Goal: Task Accomplishment & Management: Manage account settings

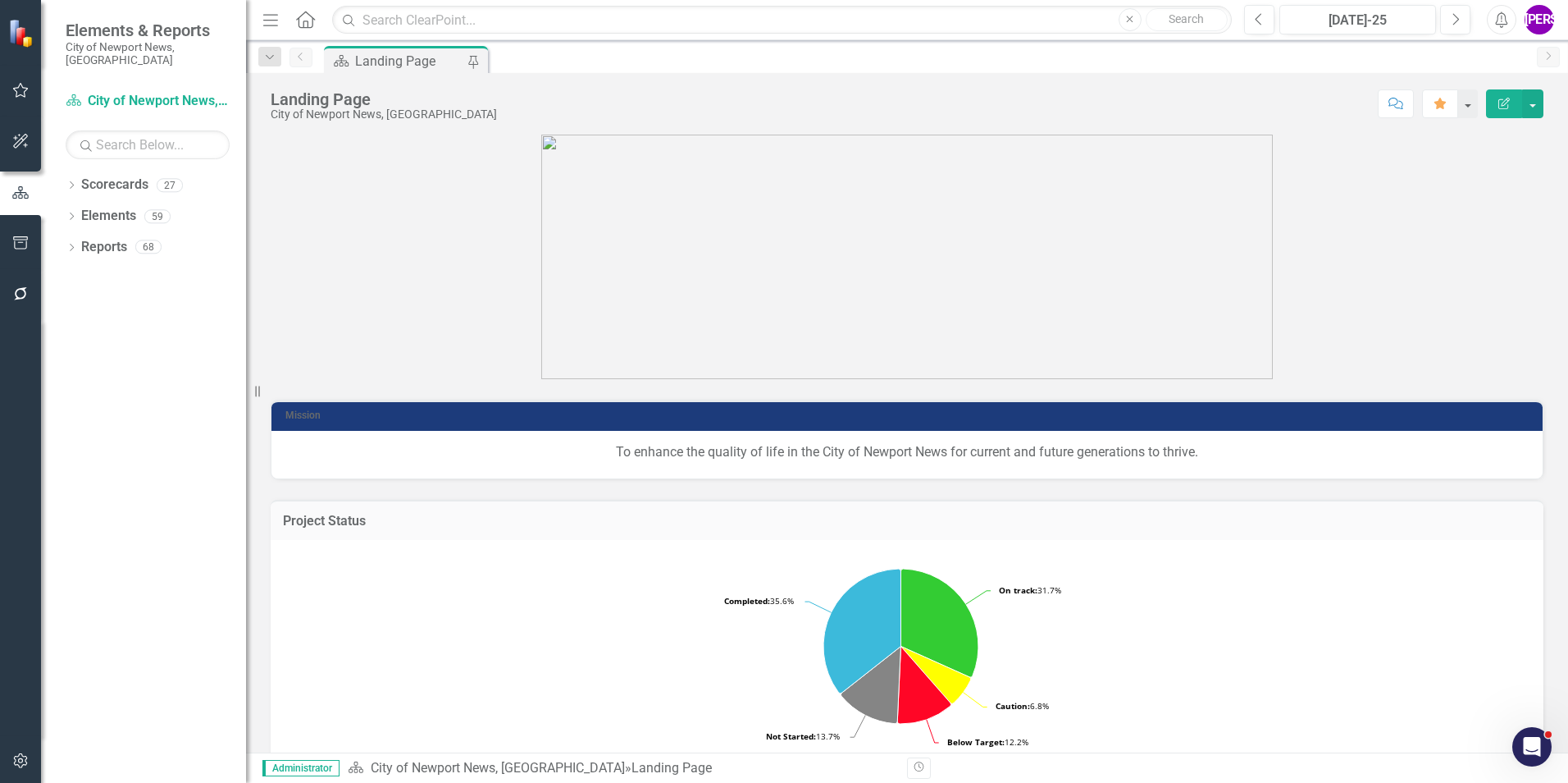
click at [25, 751] on button "button" at bounding box center [21, 762] width 37 height 34
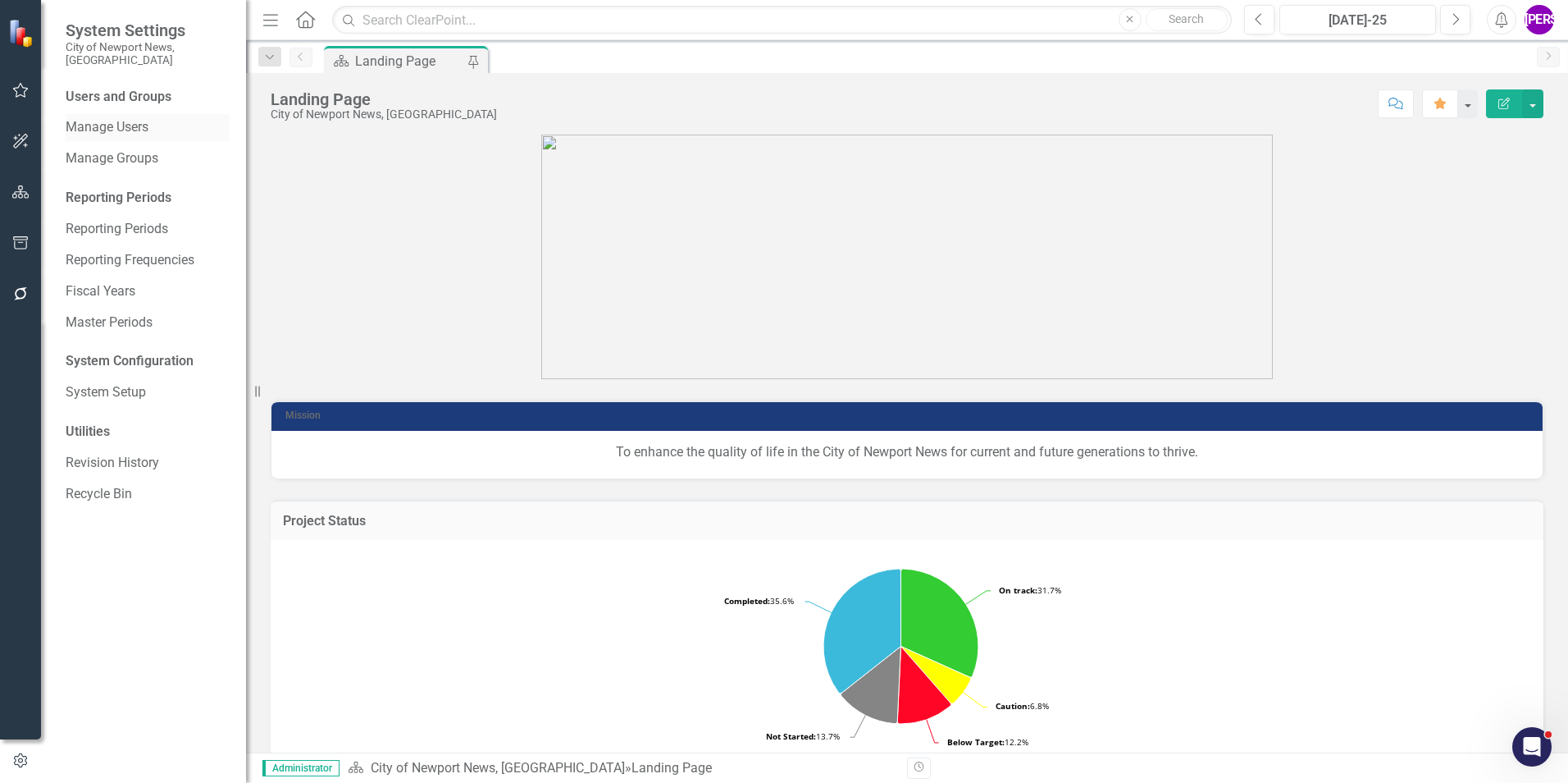
click at [117, 118] on link "Manage Users" at bounding box center [147, 127] width 164 height 19
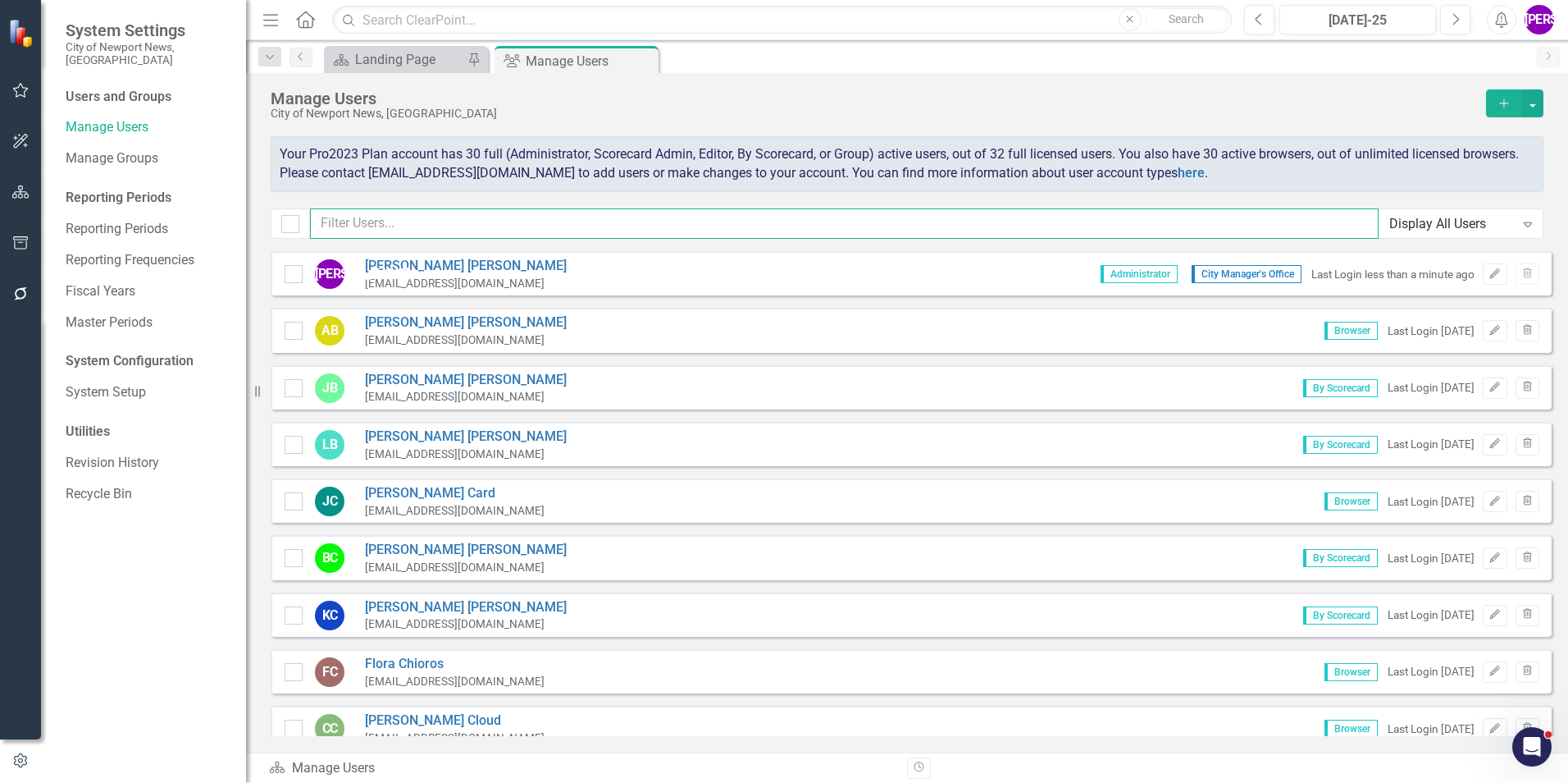
click at [517, 219] on input "text" at bounding box center [845, 223] width 1069 height 30
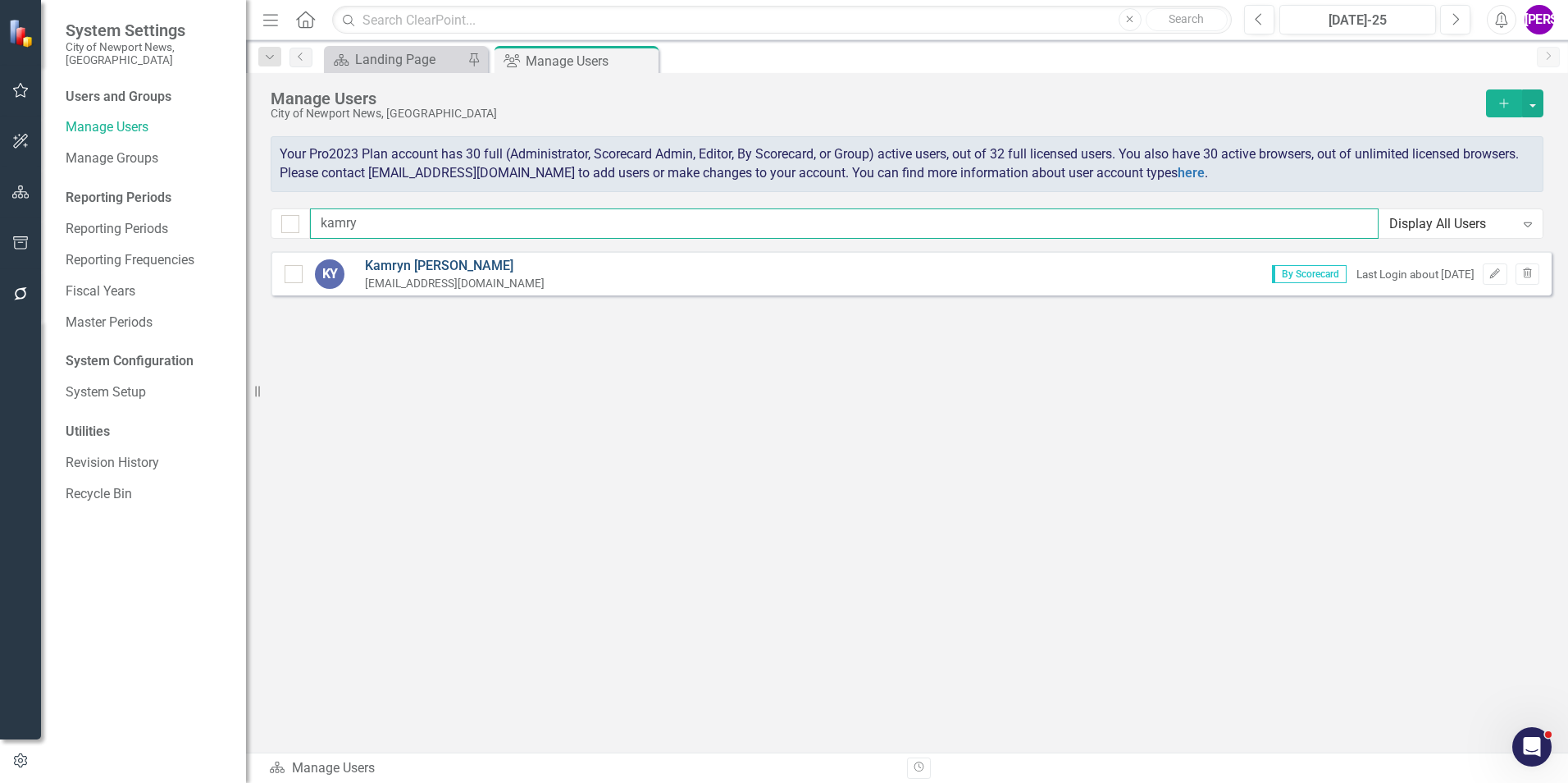
type input "kamry"
click at [441, 261] on link "[PERSON_NAME]" at bounding box center [455, 266] width 180 height 19
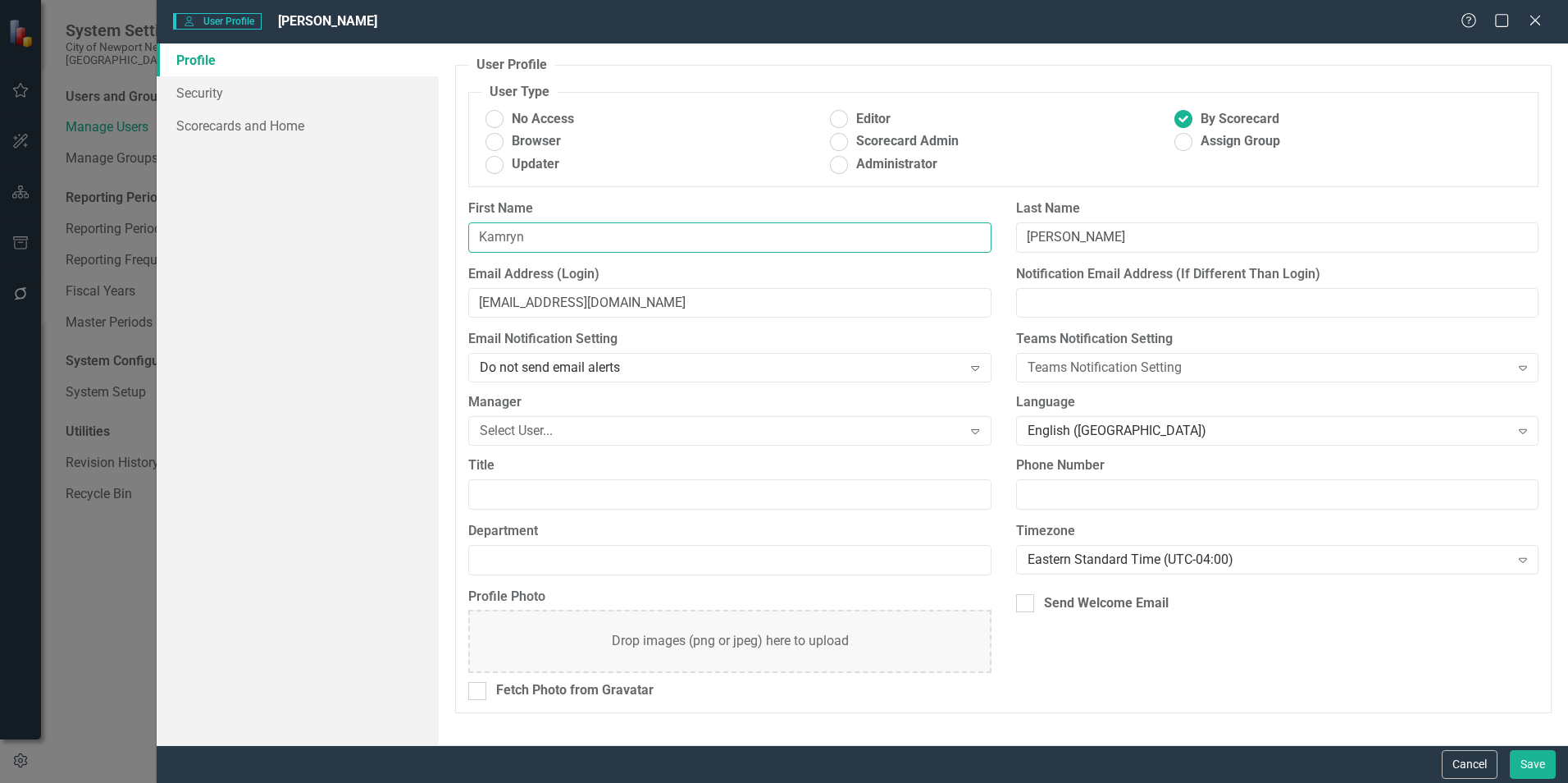
drag, startPoint x: 564, startPoint y: 233, endPoint x: 446, endPoint y: 220, distance: 118.7
click at [445, 221] on div "User Profile ClearPoint has a wealth of options to help you ensure that people …" at bounding box center [1004, 395] width 1129 height 701
type input "[PERSON_NAME]"
drag, startPoint x: 1119, startPoint y: 246, endPoint x: 1016, endPoint y: 258, distance: 103.7
click at [1016, 258] on div "Last Name [PERSON_NAME]" at bounding box center [1277, 232] width 547 height 65
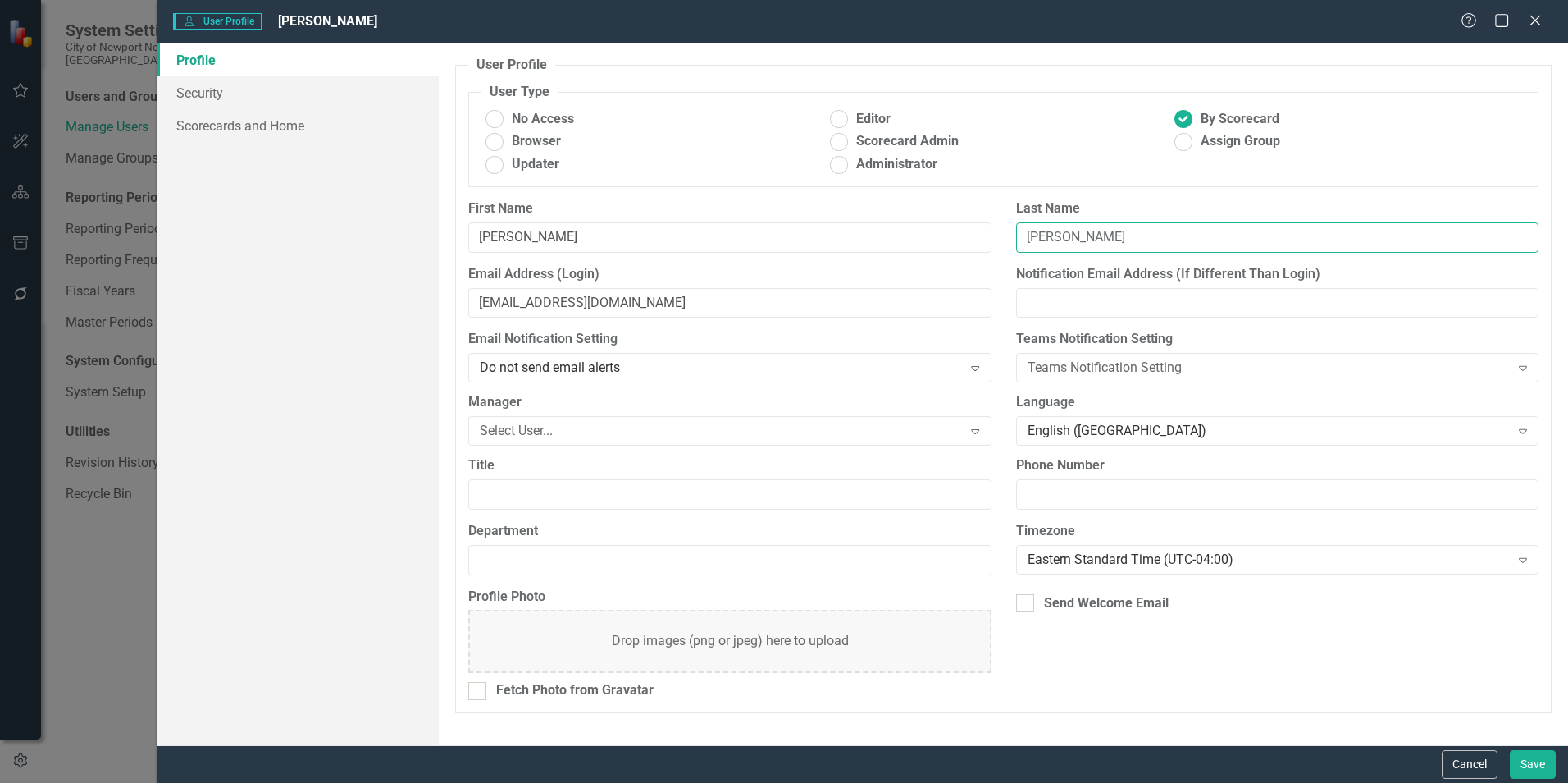
type input "[PERSON_NAME]"
drag, startPoint x: 639, startPoint y: 292, endPoint x: 458, endPoint y: 299, distance: 181.1
click at [458, 299] on div "Email Address (Login) [EMAIL_ADDRESS][DOMAIN_NAME]" at bounding box center [729, 297] width 547 height 65
paste input "faziogl"
type input "[EMAIL_ADDRESS][DOMAIN_NAME]"
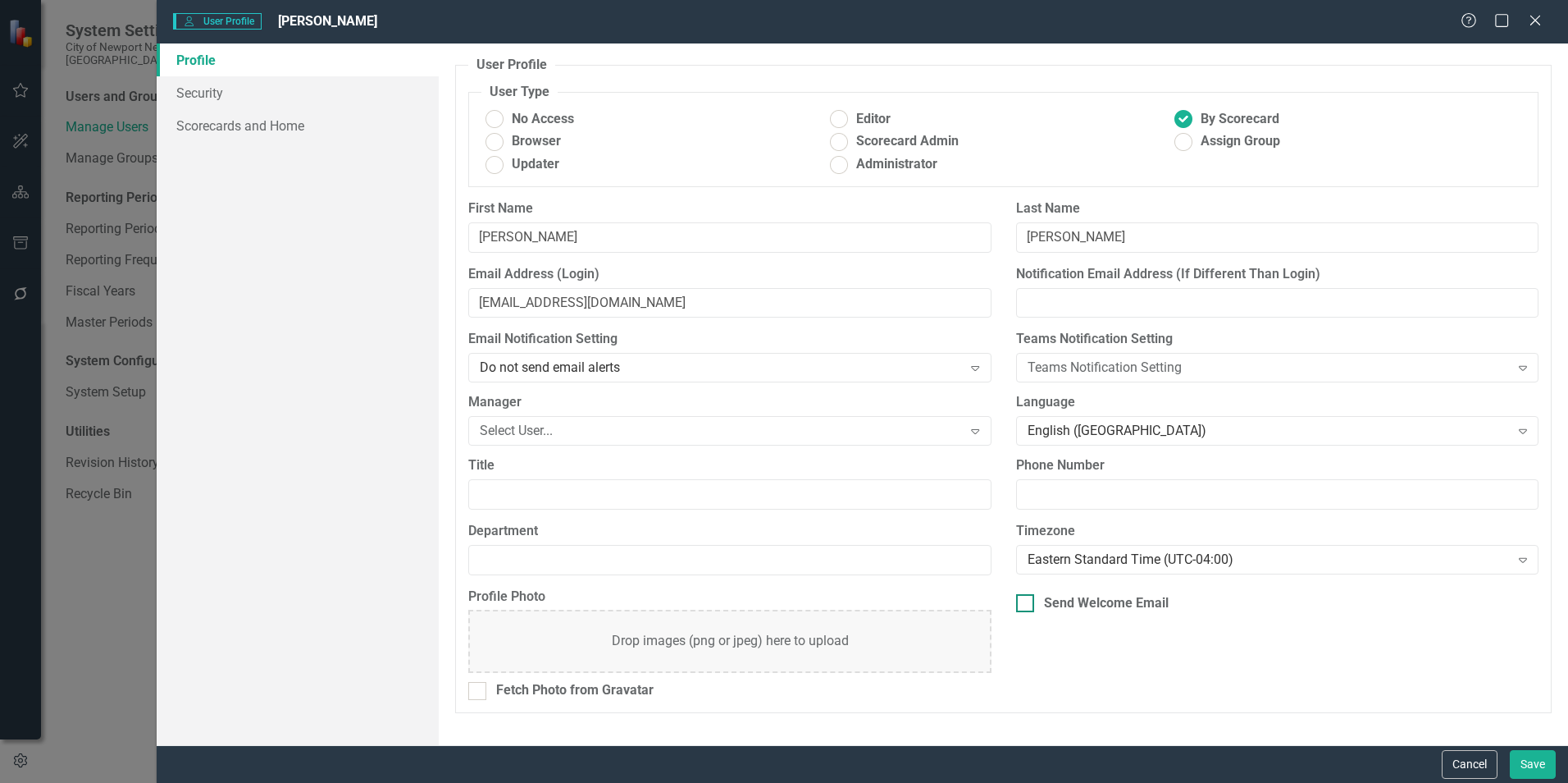
click at [1040, 601] on div "Send Welcome Email" at bounding box center [1278, 603] width 522 height 19
click at [1027, 601] on input "Send Welcome Email" at bounding box center [1022, 599] width 10 height 10
checkbox input "true"
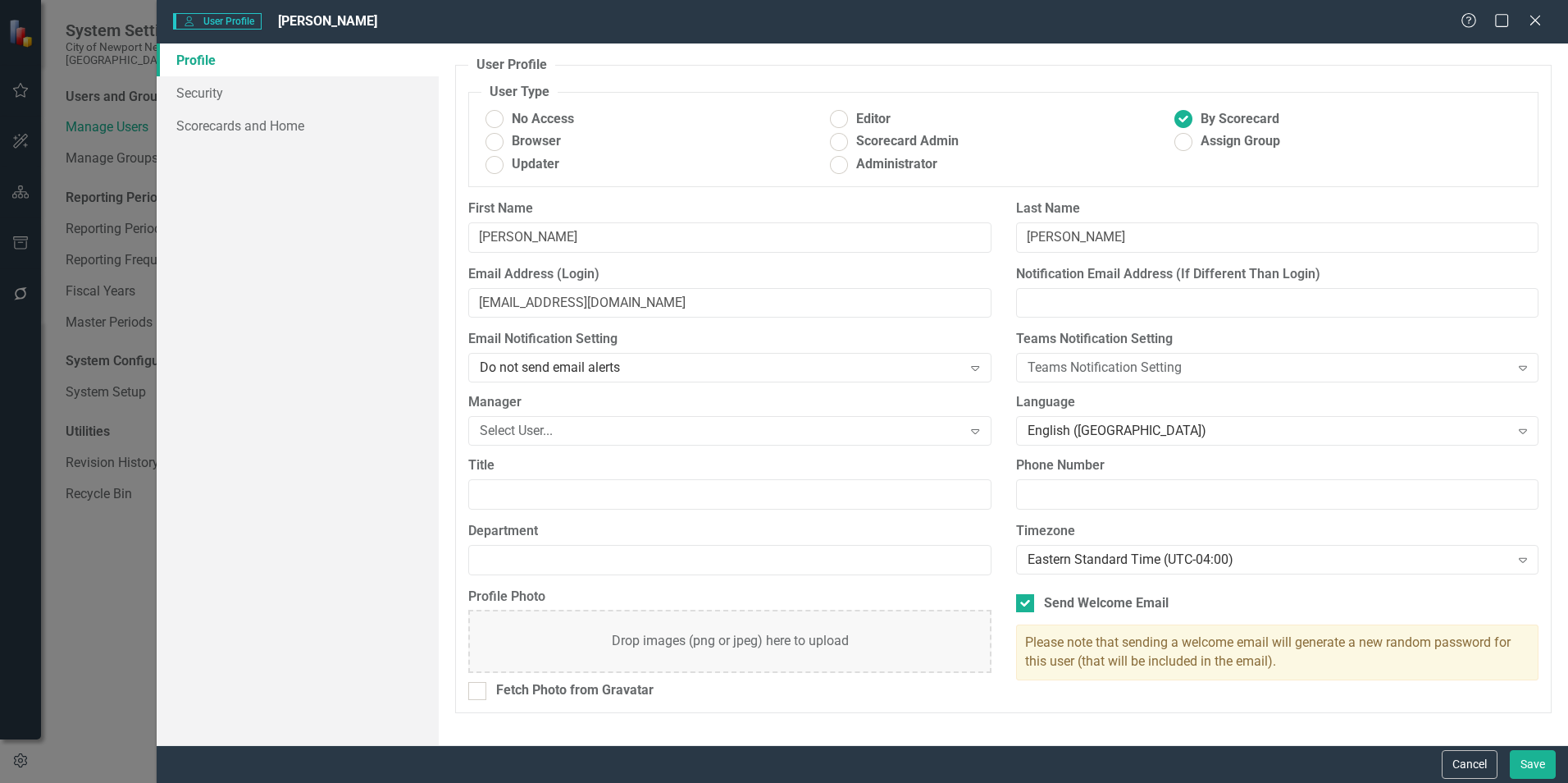
click at [284, 142] on div "Profile Security Scorecards and Home" at bounding box center [297, 395] width 282 height 701
click at [284, 135] on link "Scorecards and Home" at bounding box center [297, 125] width 282 height 33
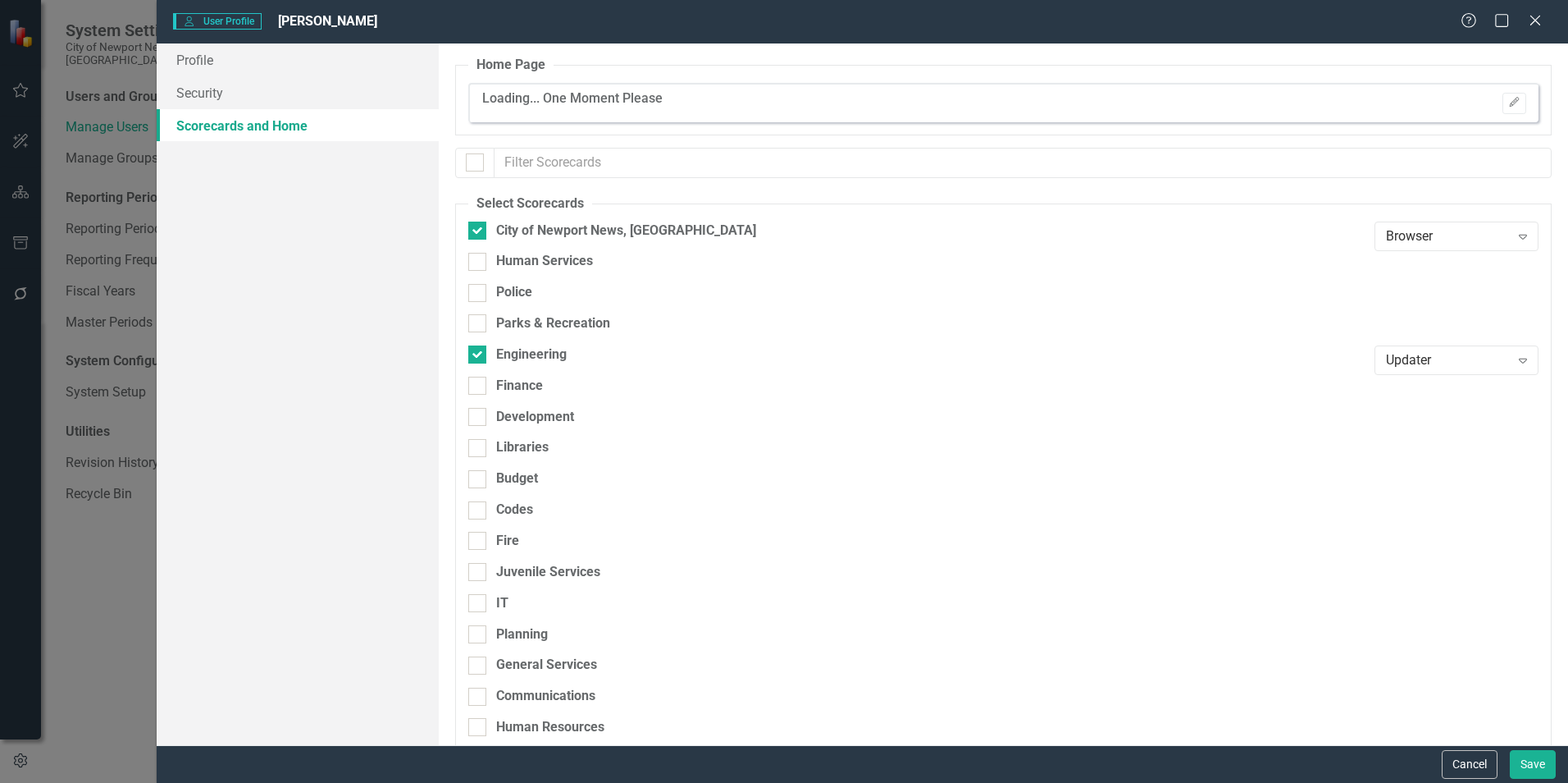
checkbox input "false"
click at [276, 62] on link "Profile" at bounding box center [297, 60] width 282 height 33
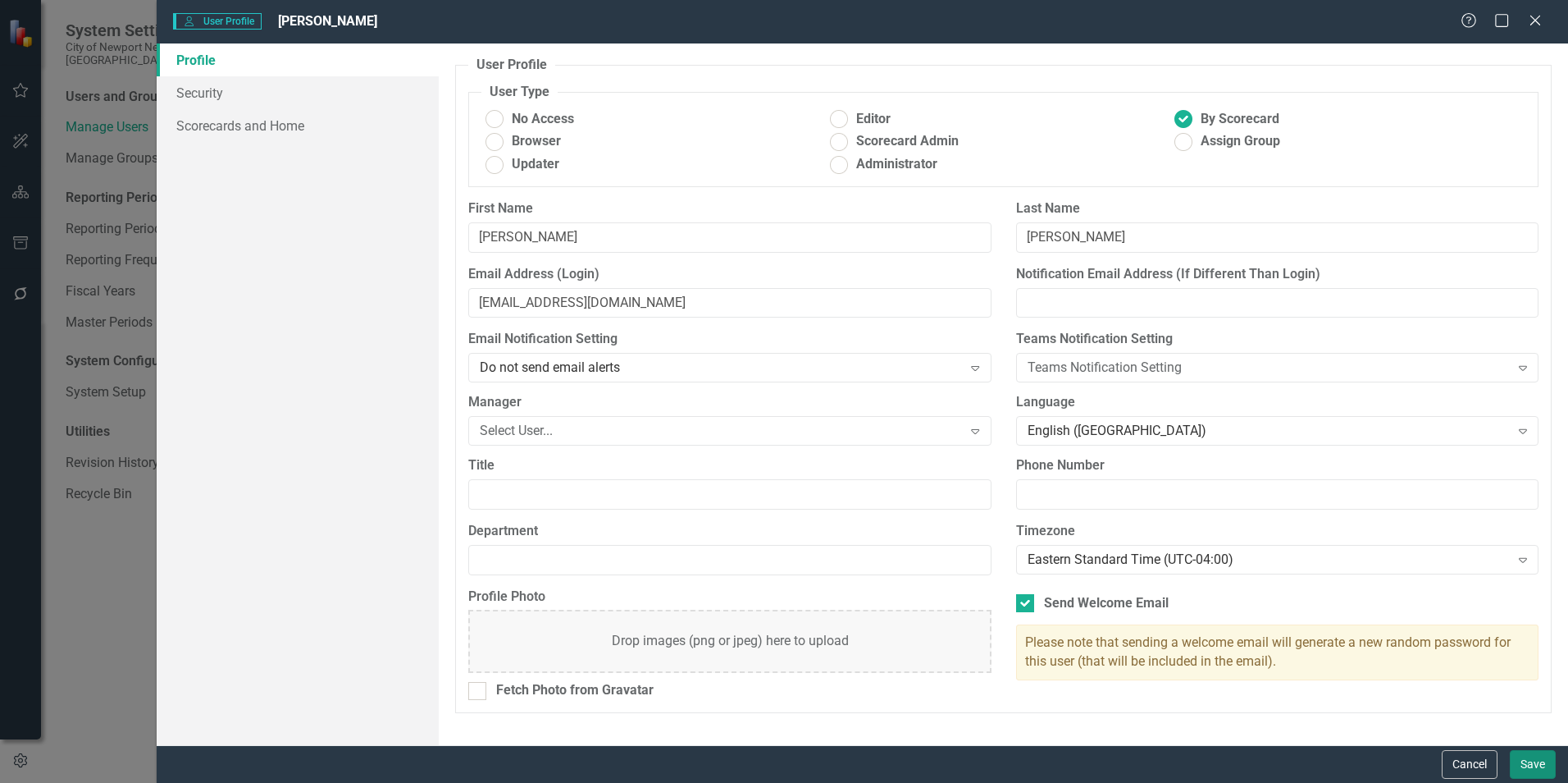
click at [1534, 764] on button "Save" at bounding box center [1532, 763] width 46 height 28
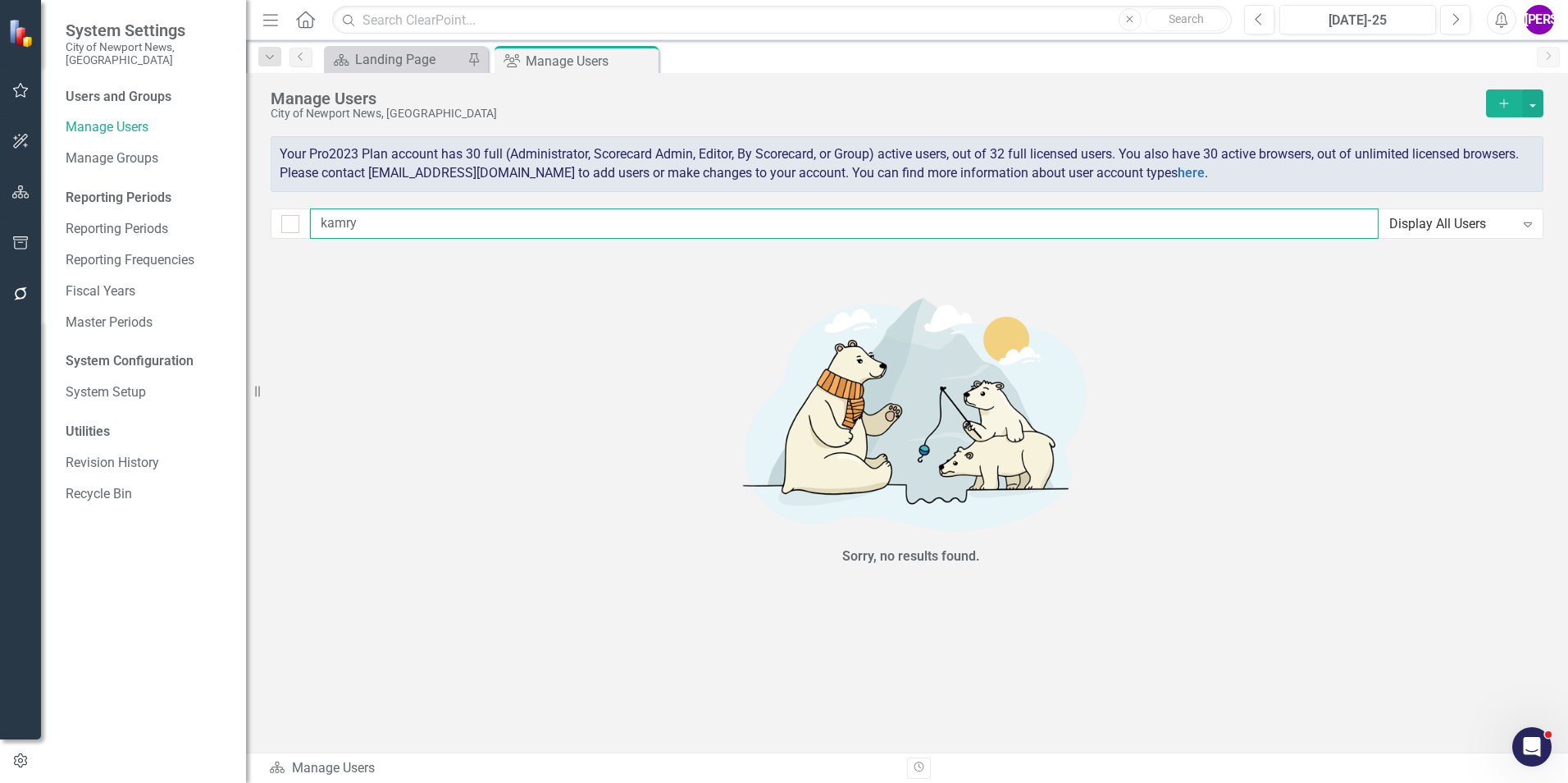
drag, startPoint x: 437, startPoint y: 232, endPoint x: 289, endPoint y: 238, distance: 148.1
click at [289, 238] on div "kamry Display All Users Expand" at bounding box center [906, 223] width 1272 height 30
checkbox input "false"
